Goal: Task Accomplishment & Management: Use online tool/utility

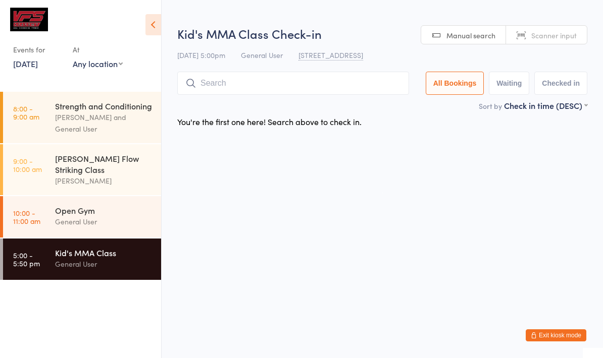
click at [305, 88] on input "search" at bounding box center [293, 83] width 232 height 23
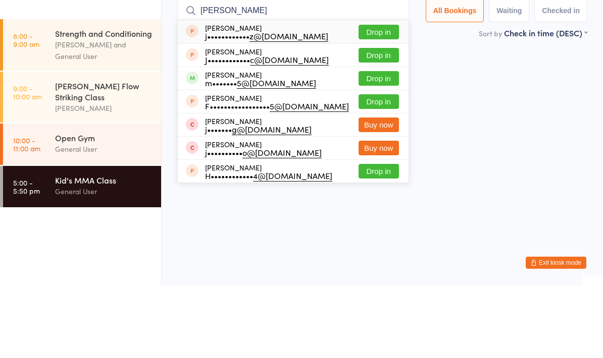
type input "[PERSON_NAME]"
click at [382, 144] on button "Drop in" at bounding box center [378, 151] width 40 height 15
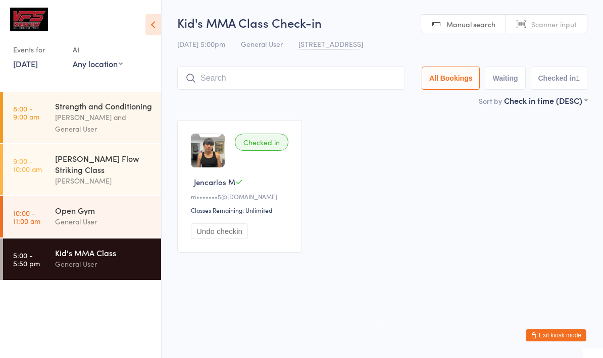
click at [197, 78] on input "search" at bounding box center [291, 78] width 228 height 23
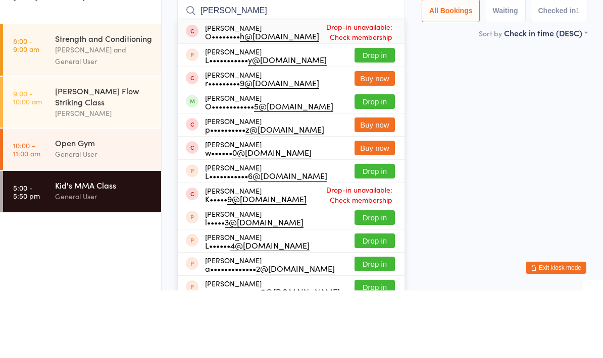
type input "[PERSON_NAME]"
click at [375, 162] on button "Drop in" at bounding box center [374, 169] width 40 height 15
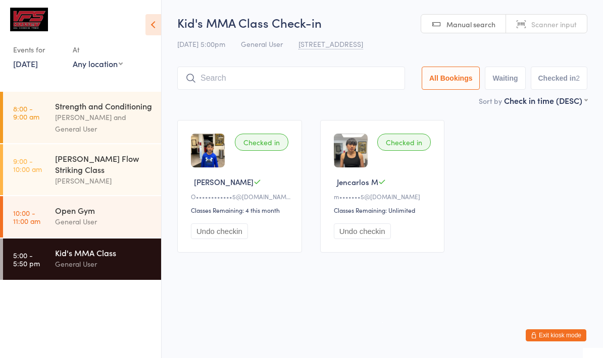
click at [303, 79] on input "search" at bounding box center [291, 78] width 228 height 23
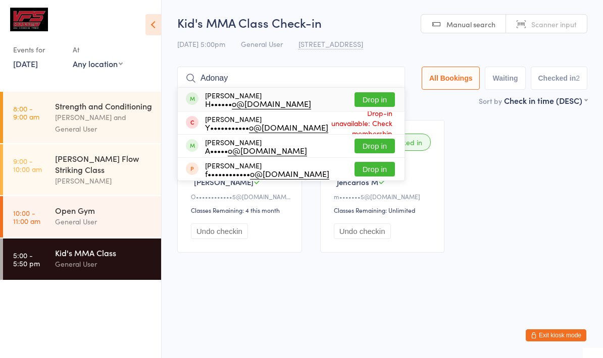
type input "Adonay"
click at [376, 99] on button "Drop in" at bounding box center [374, 99] width 40 height 15
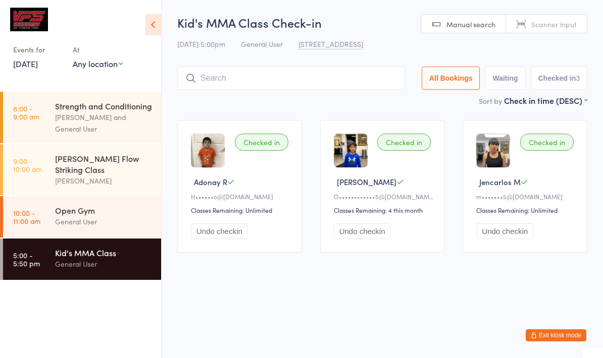
click at [288, 90] on input "search" at bounding box center [291, 78] width 228 height 23
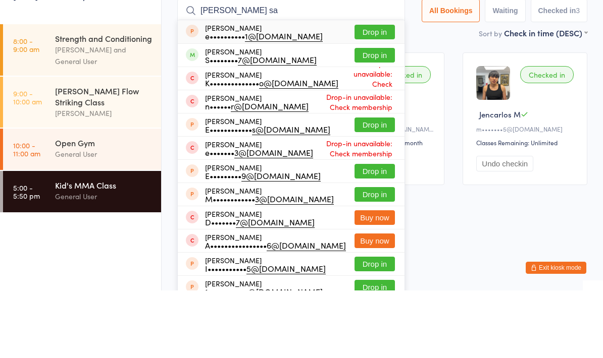
type input "[PERSON_NAME] sa"
click at [374, 116] on button "Drop in" at bounding box center [374, 123] width 40 height 15
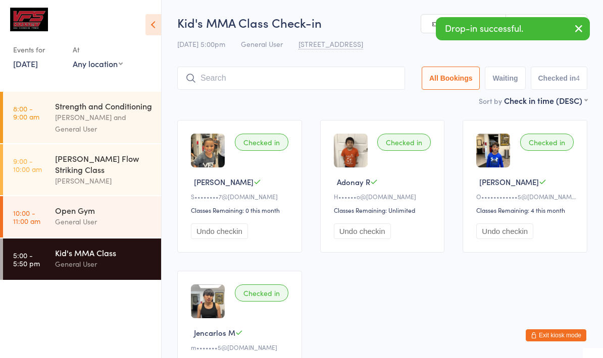
scroll to position [42, 0]
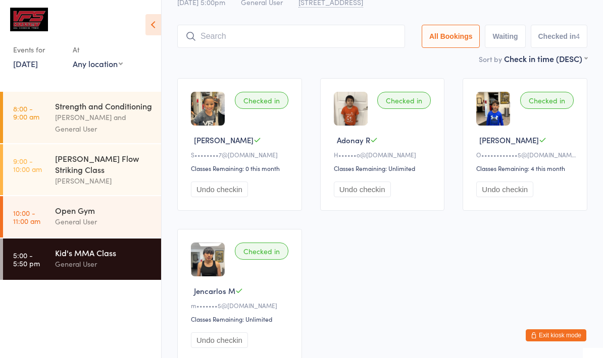
click at [296, 30] on input "search" at bounding box center [291, 36] width 228 height 23
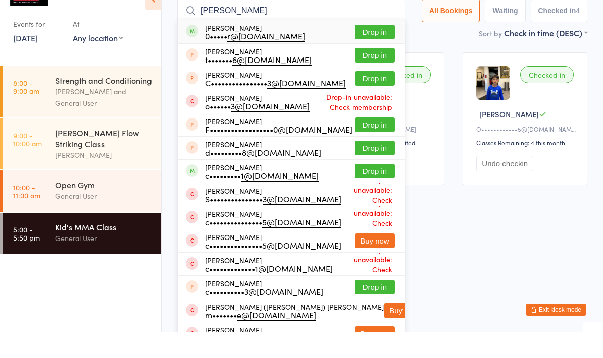
type input "[PERSON_NAME]"
click at [363, 50] on button "Drop in" at bounding box center [374, 57] width 40 height 15
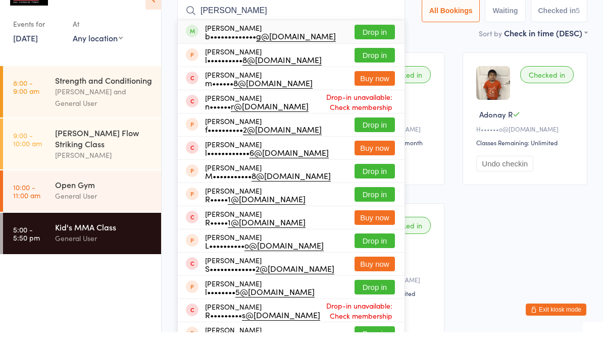
type input "[PERSON_NAME]"
click at [363, 50] on button "Drop in" at bounding box center [374, 57] width 40 height 15
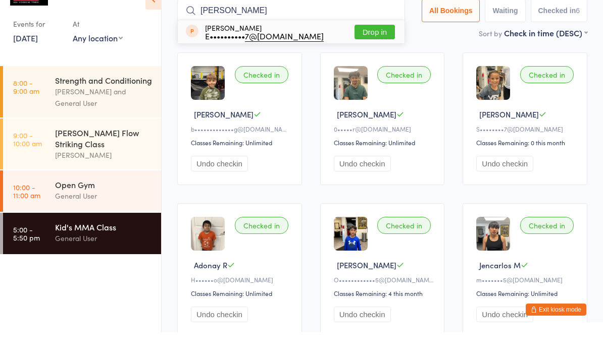
type input "[PERSON_NAME]"
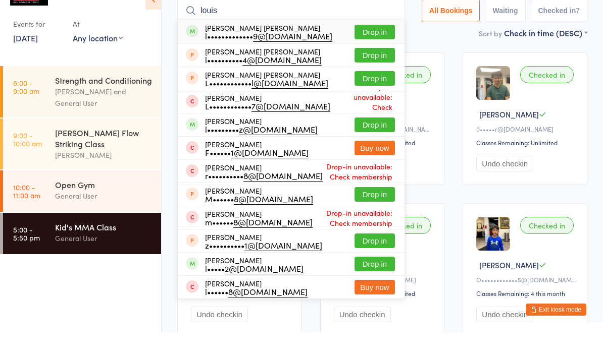
type input "louis"
click at [374, 50] on button "Drop in" at bounding box center [374, 57] width 40 height 15
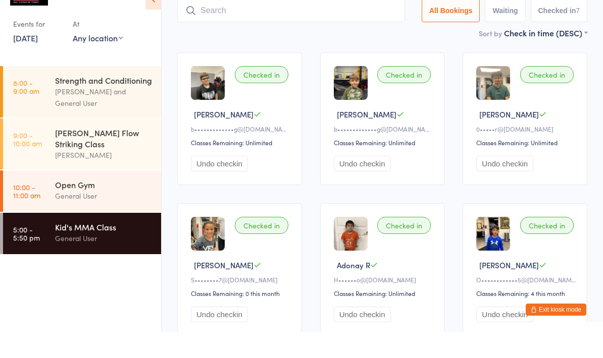
scroll to position [68, 0]
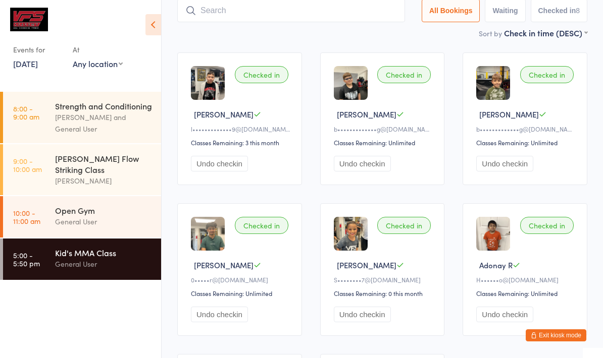
click at [245, 2] on input "search" at bounding box center [291, 10] width 228 height 23
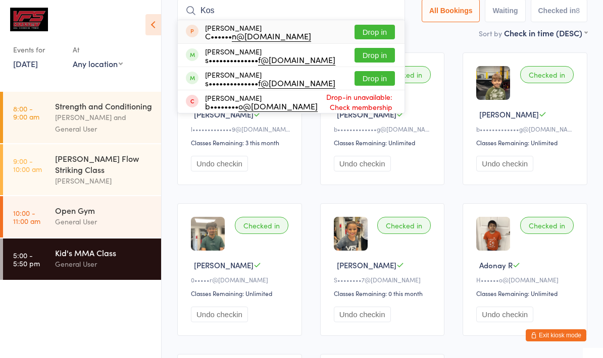
type input "Kos"
click at [357, 51] on button "Drop in" at bounding box center [374, 55] width 40 height 15
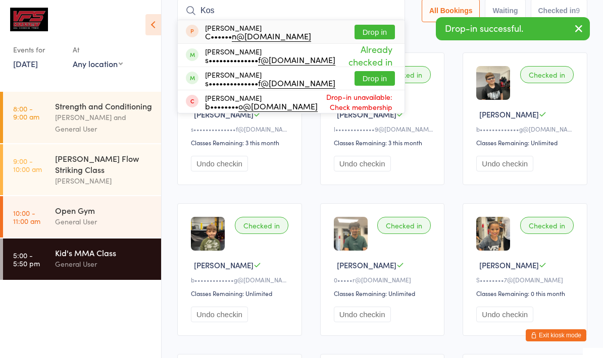
type input "Kos"
click at [375, 81] on button "Drop in" at bounding box center [374, 78] width 40 height 15
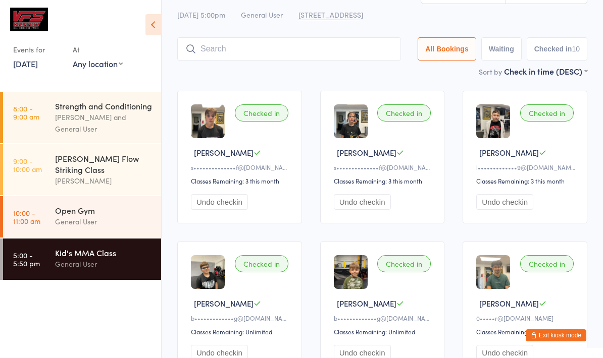
scroll to position [0, 0]
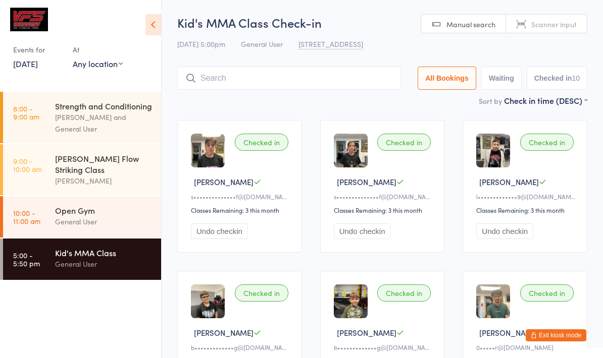
click at [362, 77] on input "search" at bounding box center [289, 78] width 224 height 23
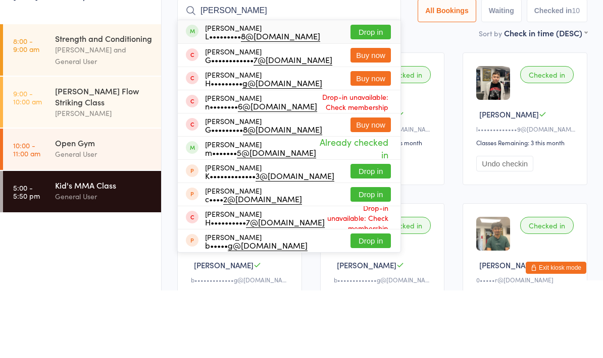
type input "[PERSON_NAME]"
click at [376, 92] on button "Drop in" at bounding box center [370, 99] width 40 height 15
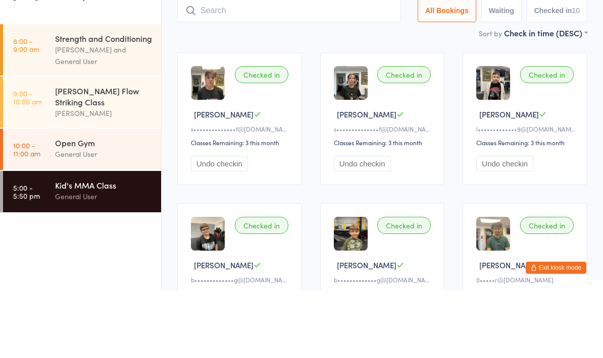
scroll to position [68, 0]
